Goal: Browse casually

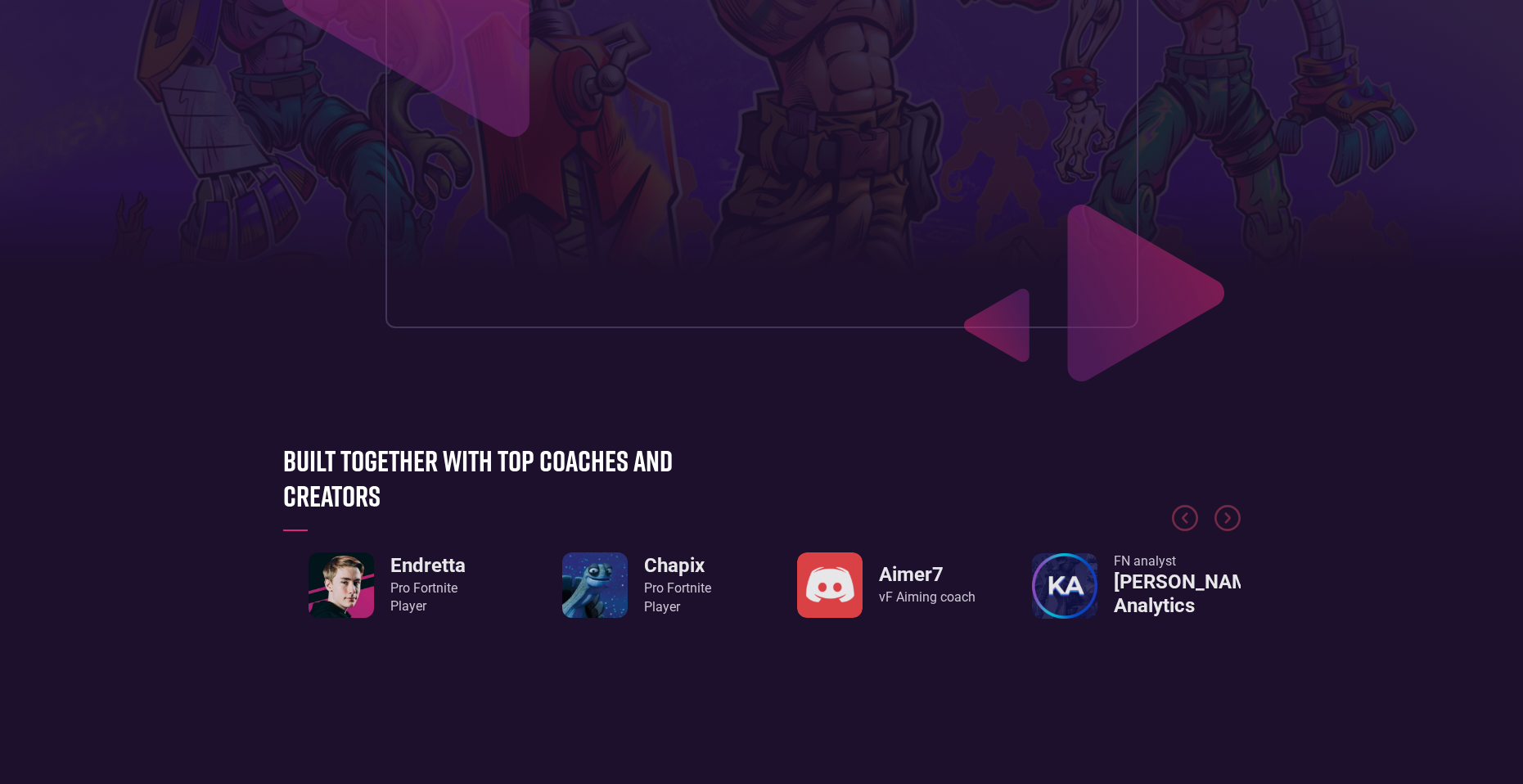
scroll to position [901, 0]
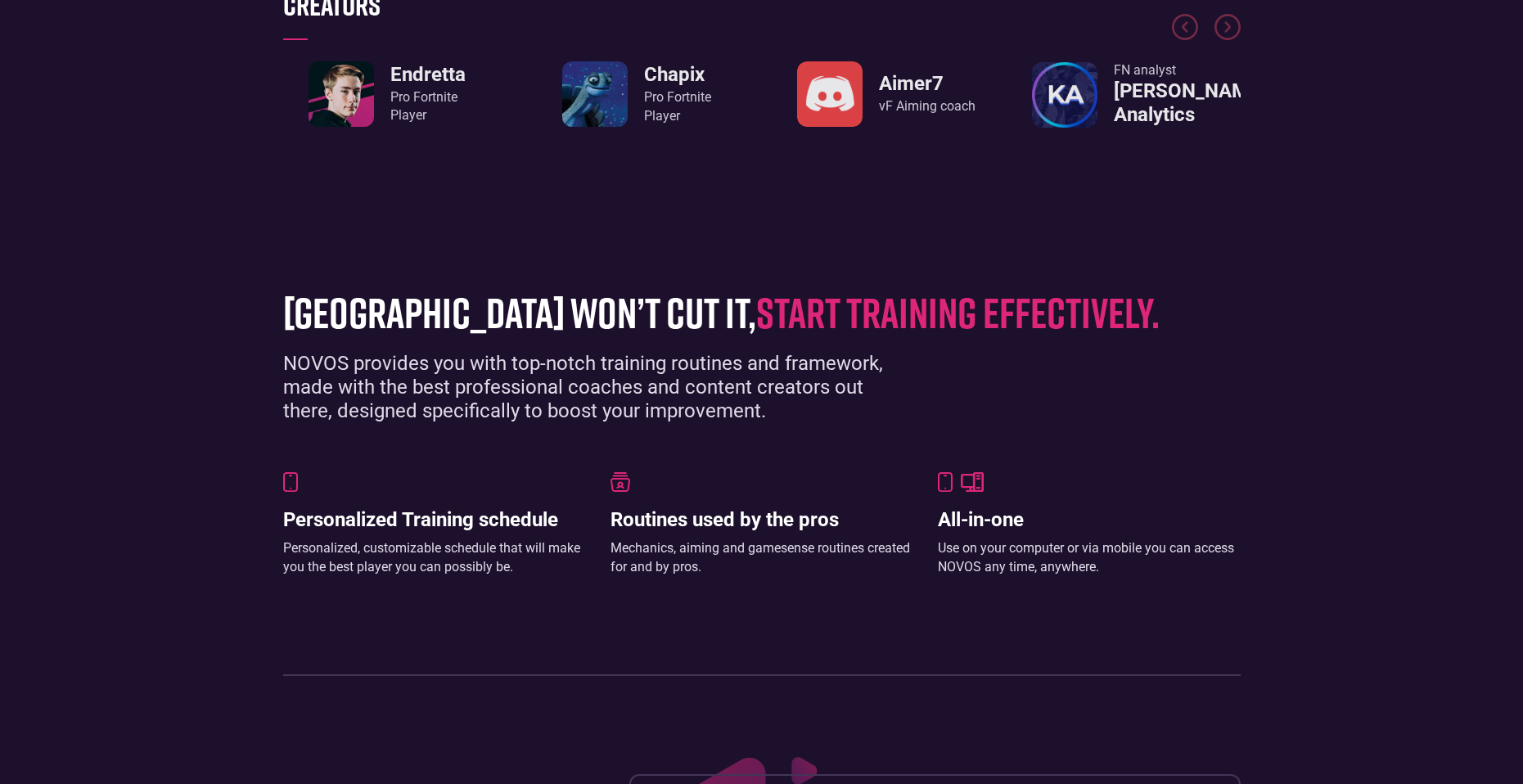
click at [929, 101] on div "vF Aiming coach" at bounding box center [928, 107] width 97 height 18
click at [796, 104] on div "Aimer7 vF Aiming coach" at bounding box center [887, 94] width 209 height 66
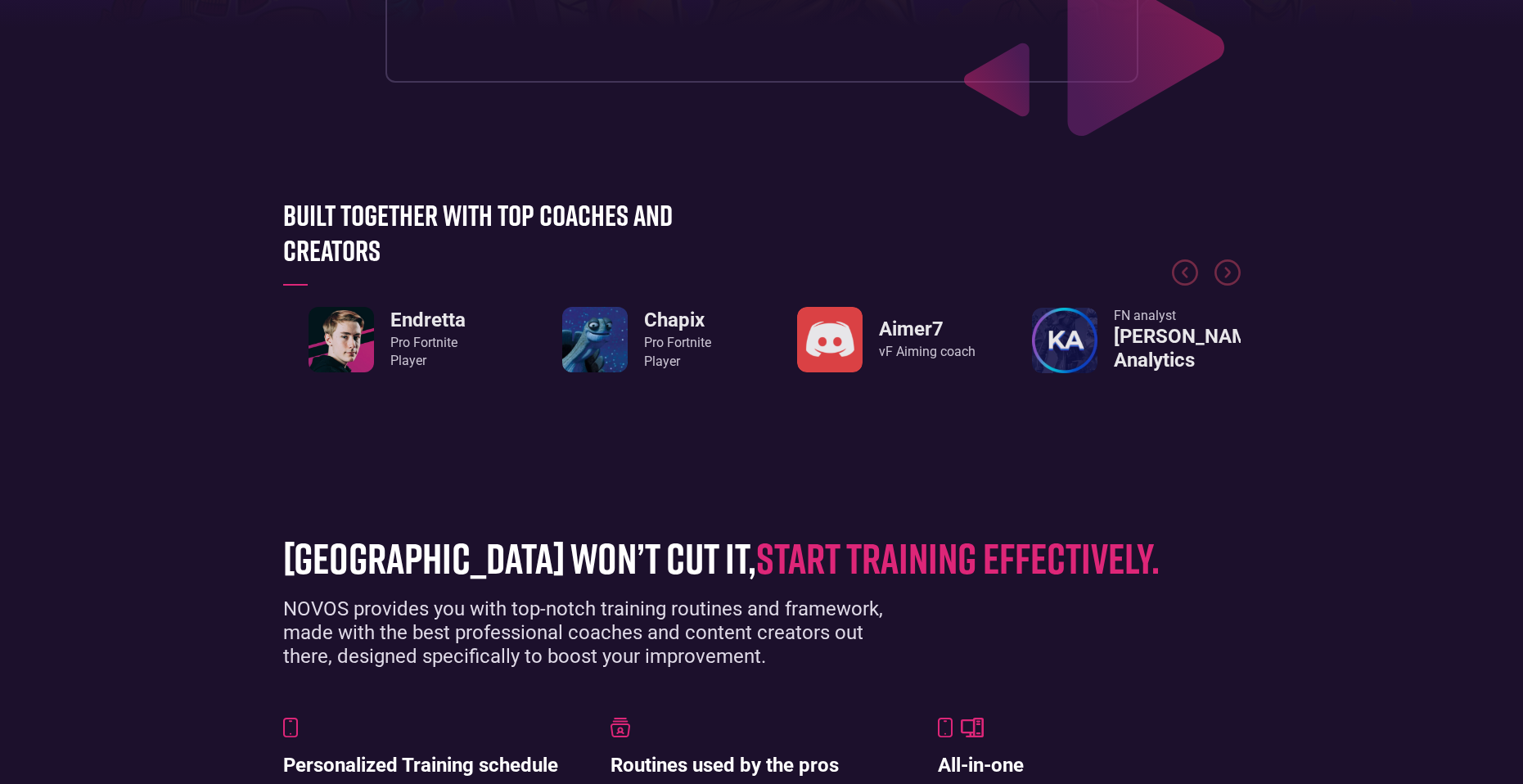
click at [1232, 247] on div at bounding box center [762, 239] width 957 height 123
click at [1222, 284] on img "Next slide" at bounding box center [1227, 273] width 26 height 26
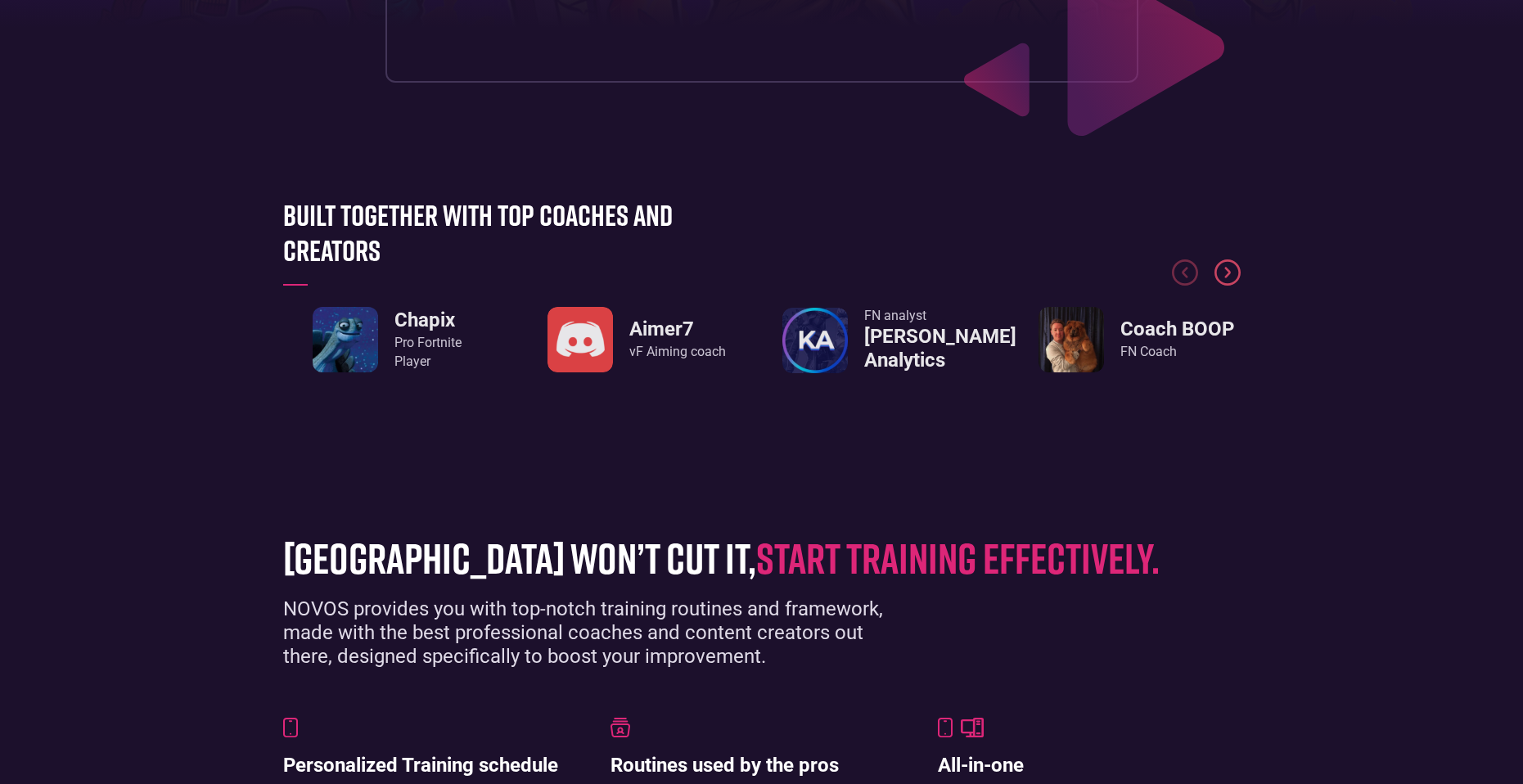
click at [1223, 283] on img "Next slide" at bounding box center [1227, 273] width 26 height 26
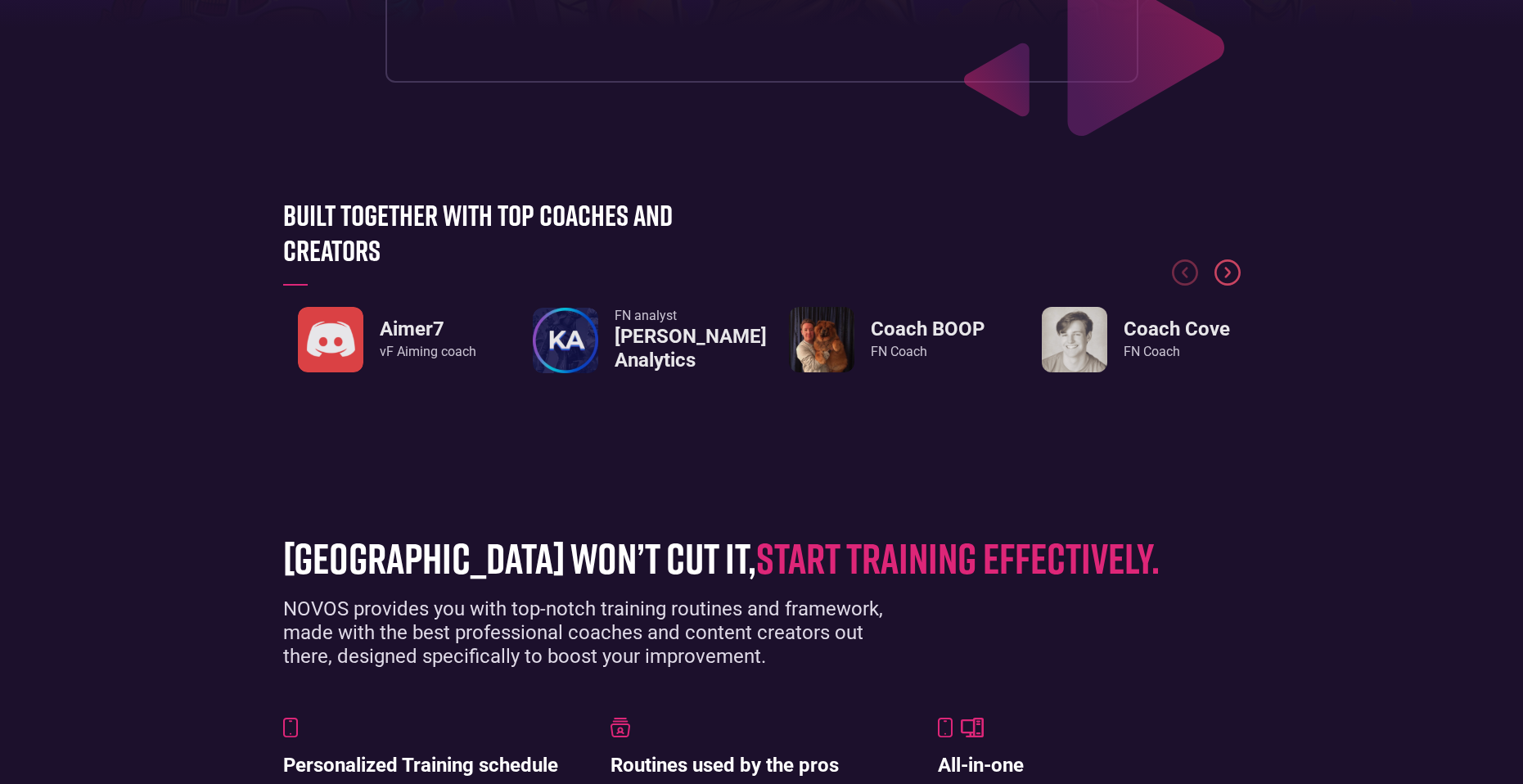
click at [1223, 283] on img "Next slide" at bounding box center [1227, 273] width 26 height 26
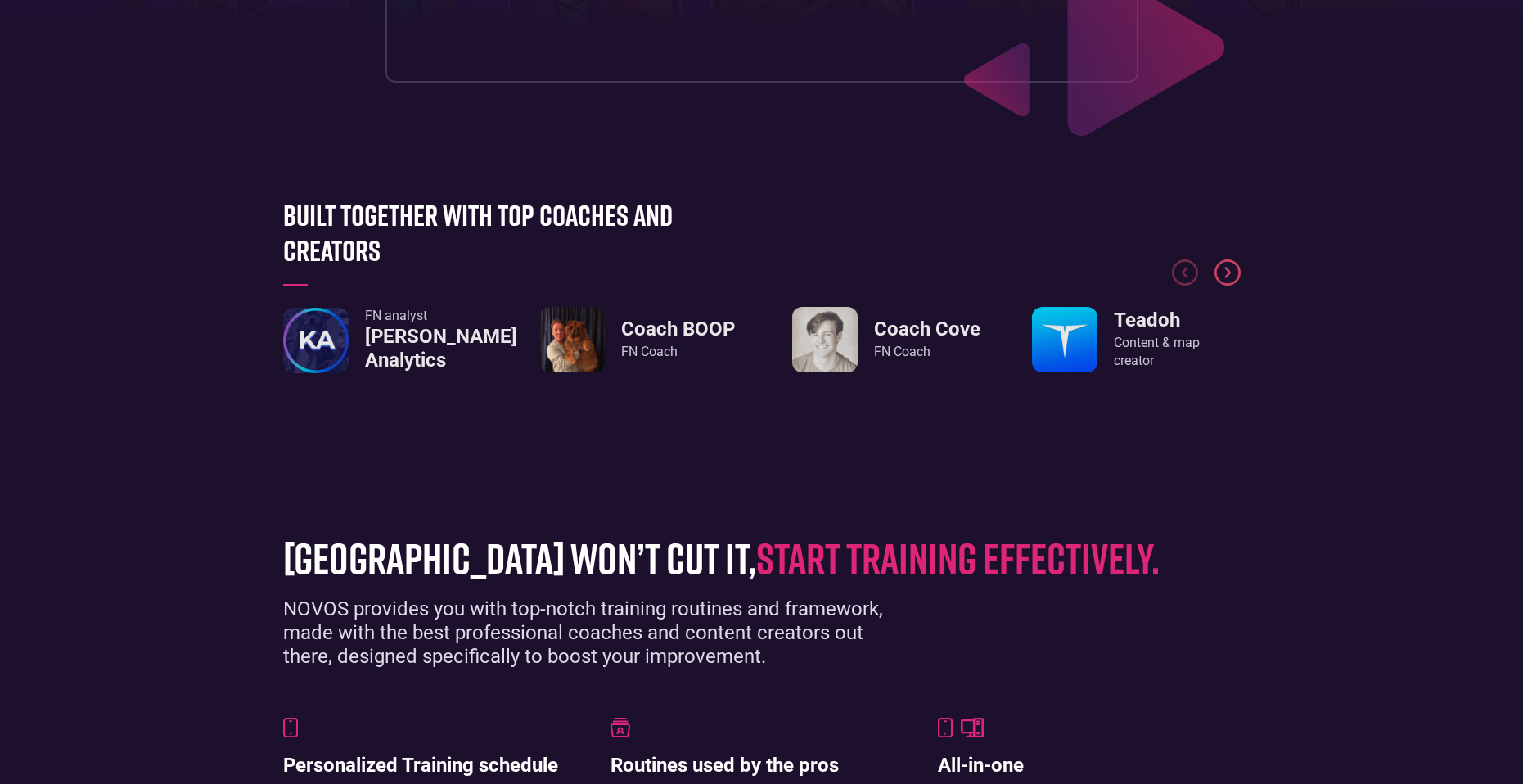
click at [1223, 283] on img "Next slide" at bounding box center [1227, 273] width 26 height 26
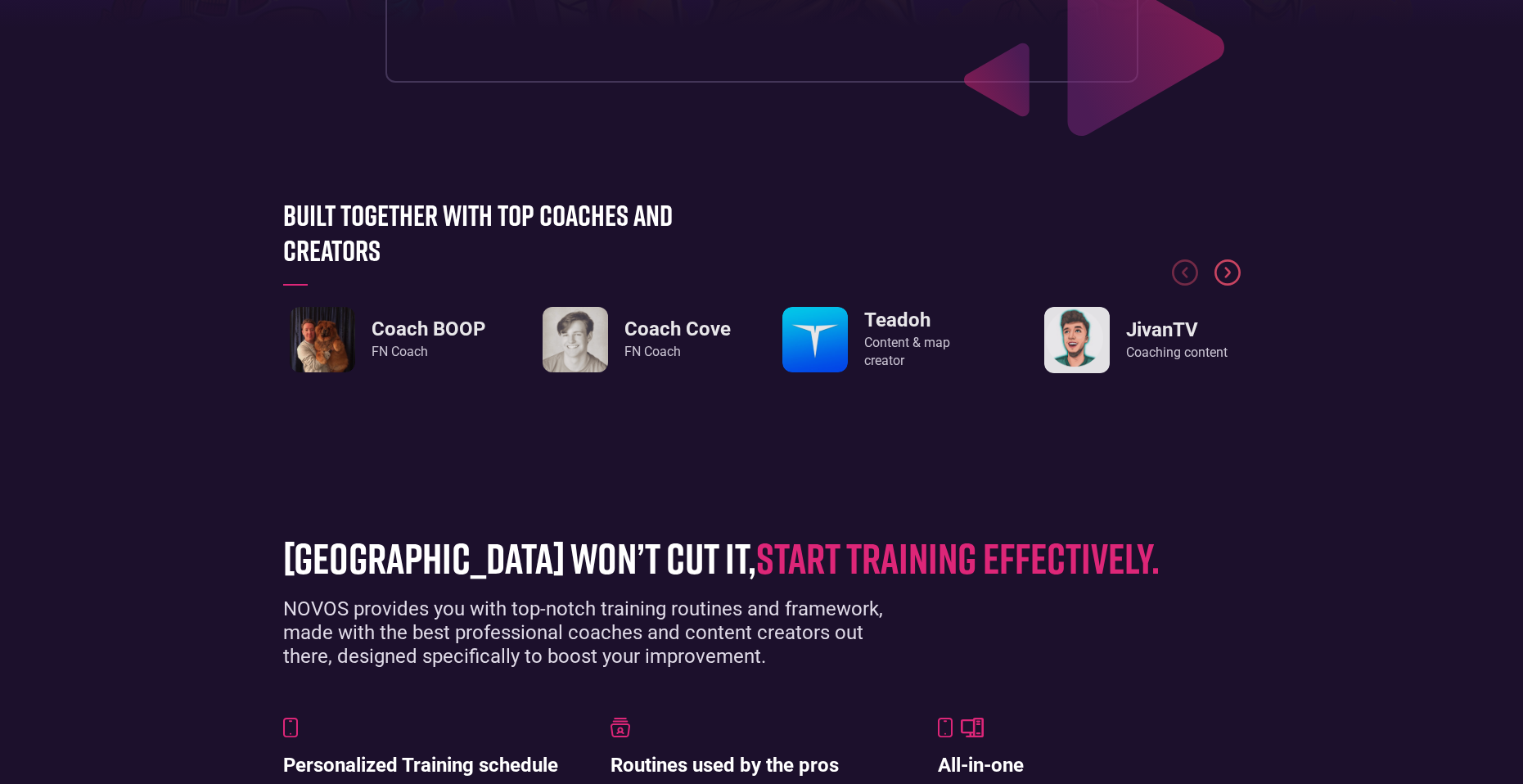
click at [1223, 283] on img "Next slide" at bounding box center [1227, 273] width 26 height 26
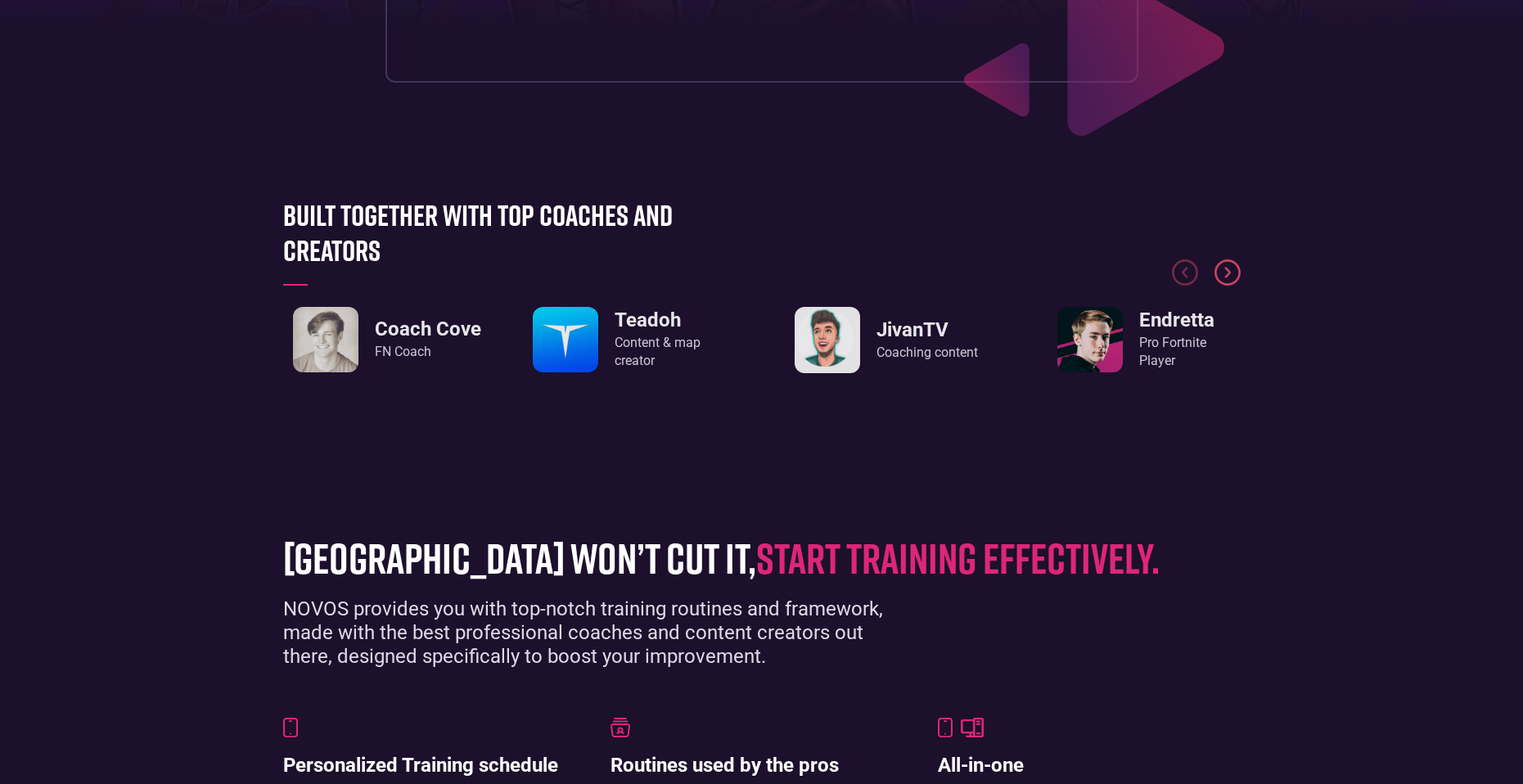
click at [1227, 282] on img "Next slide" at bounding box center [1227, 273] width 26 height 26
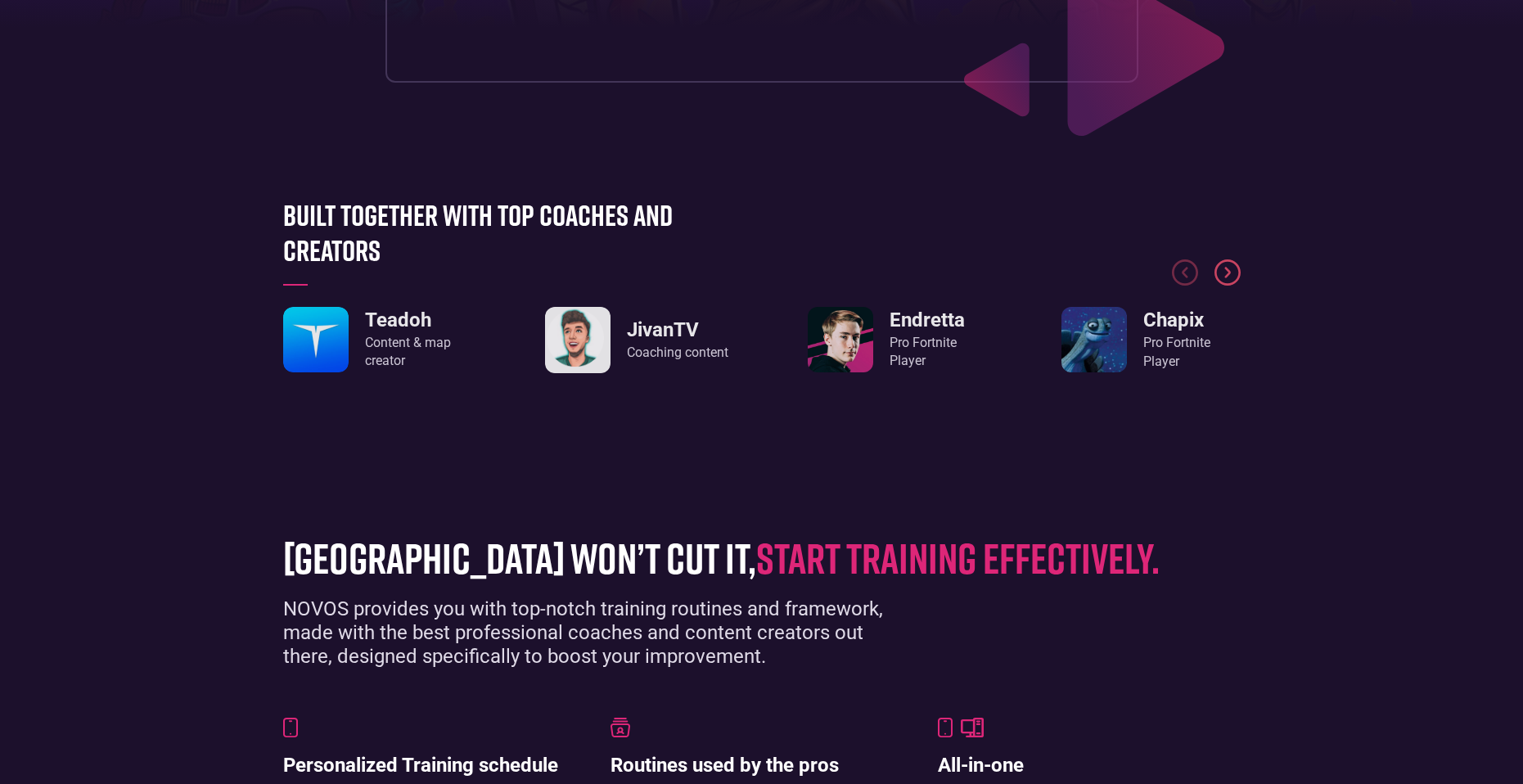
click at [1227, 282] on img "Next slide" at bounding box center [1227, 273] width 26 height 26
click at [1207, 268] on div at bounding box center [762, 239] width 957 height 123
click at [1228, 278] on img "Next slide" at bounding box center [1227, 273] width 26 height 26
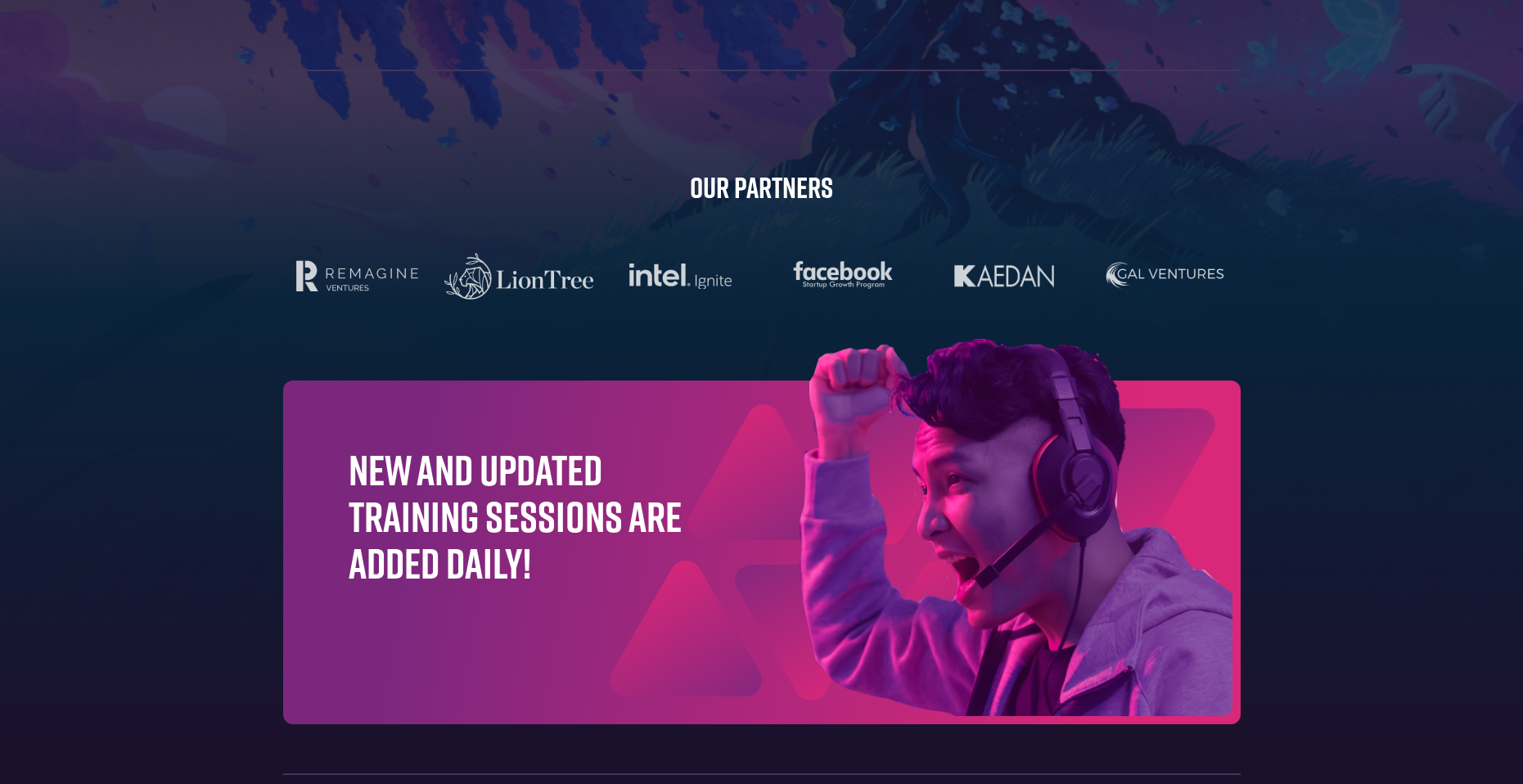
scroll to position [5113, 0]
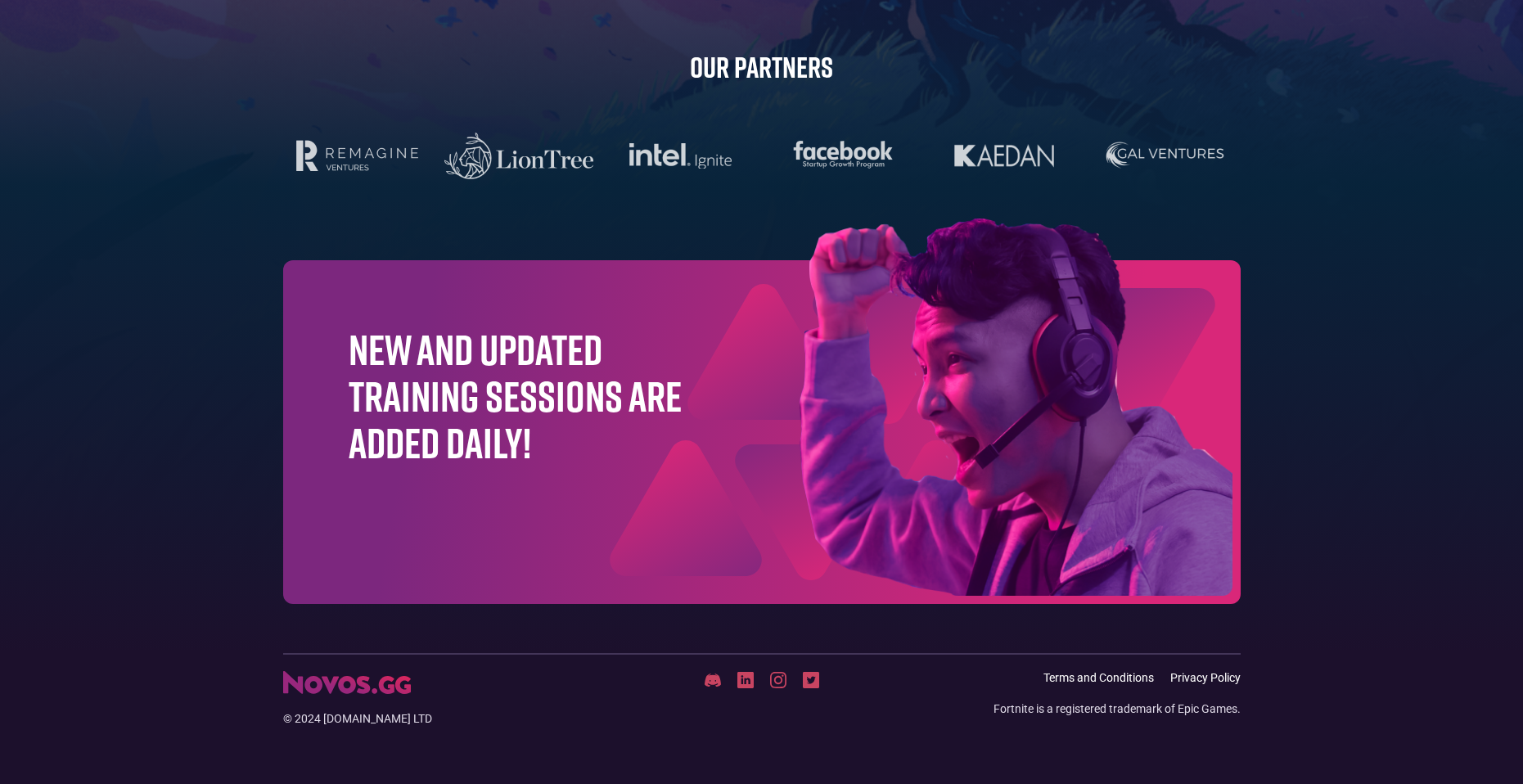
click at [711, 682] on img at bounding box center [713, 681] width 16 height 15
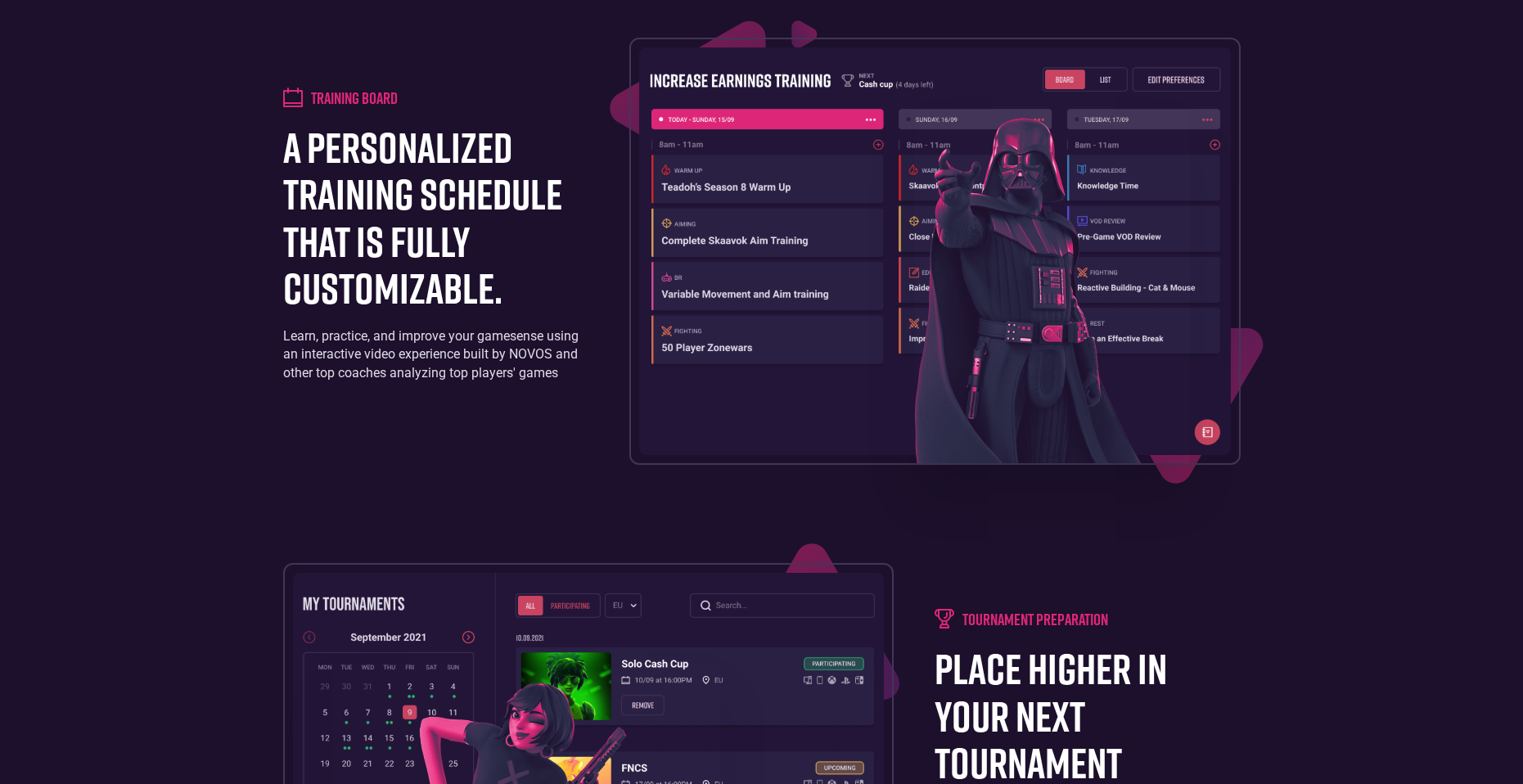
click at [906, 326] on img at bounding box center [935, 251] width 592 height 407
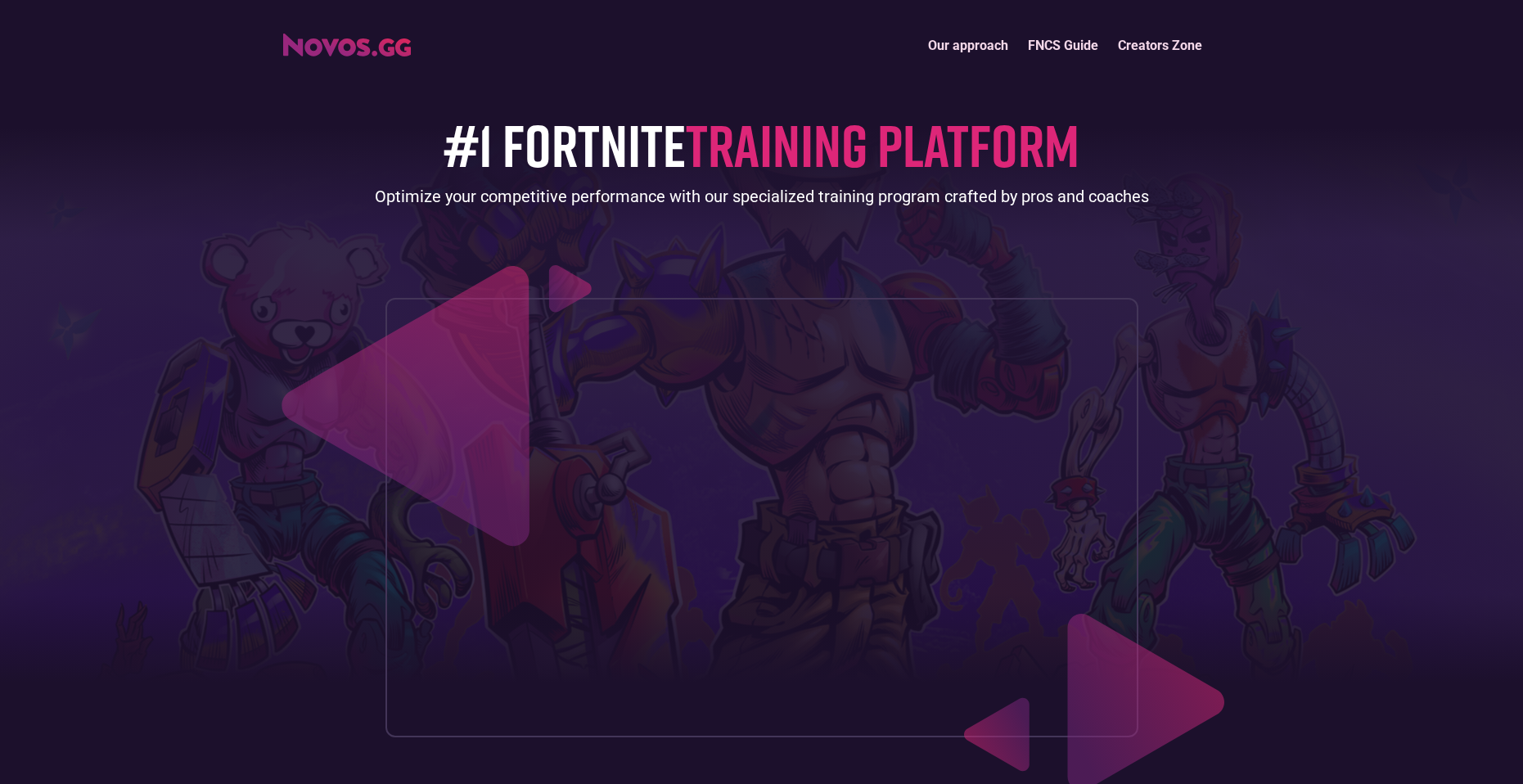
scroll to position [5113, 0]
